Goal: Transaction & Acquisition: Purchase product/service

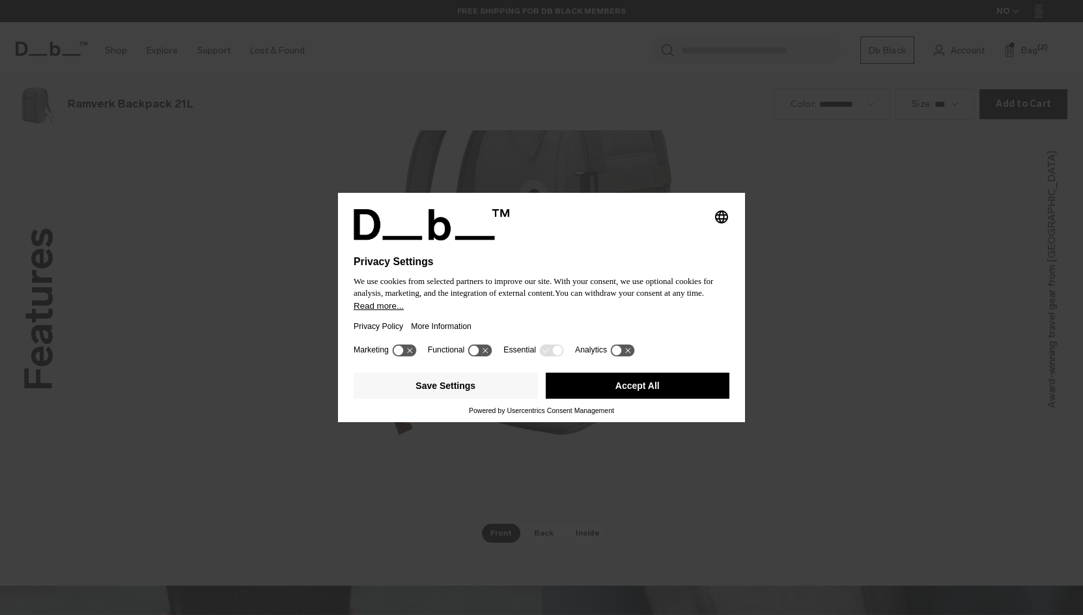
scroll to position [1844, 0]
